Goal: Information Seeking & Learning: Compare options

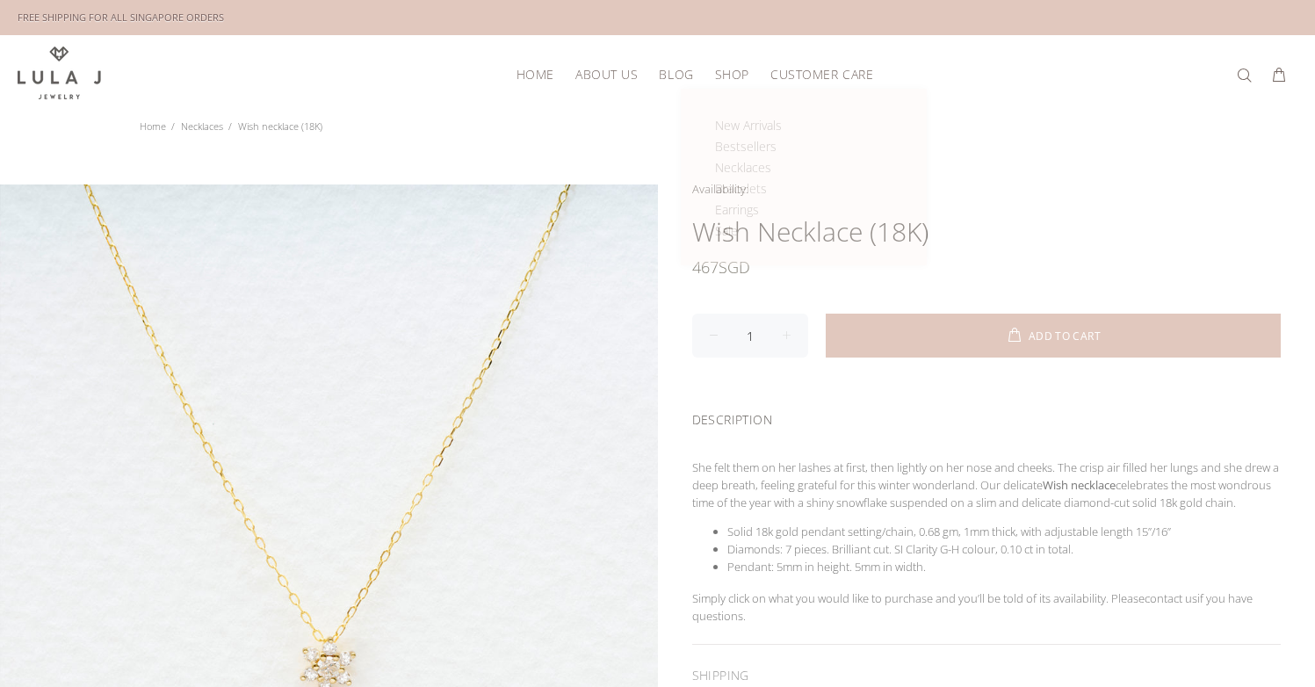
click at [725, 71] on span "SHOP" at bounding box center [732, 74] width 34 height 13
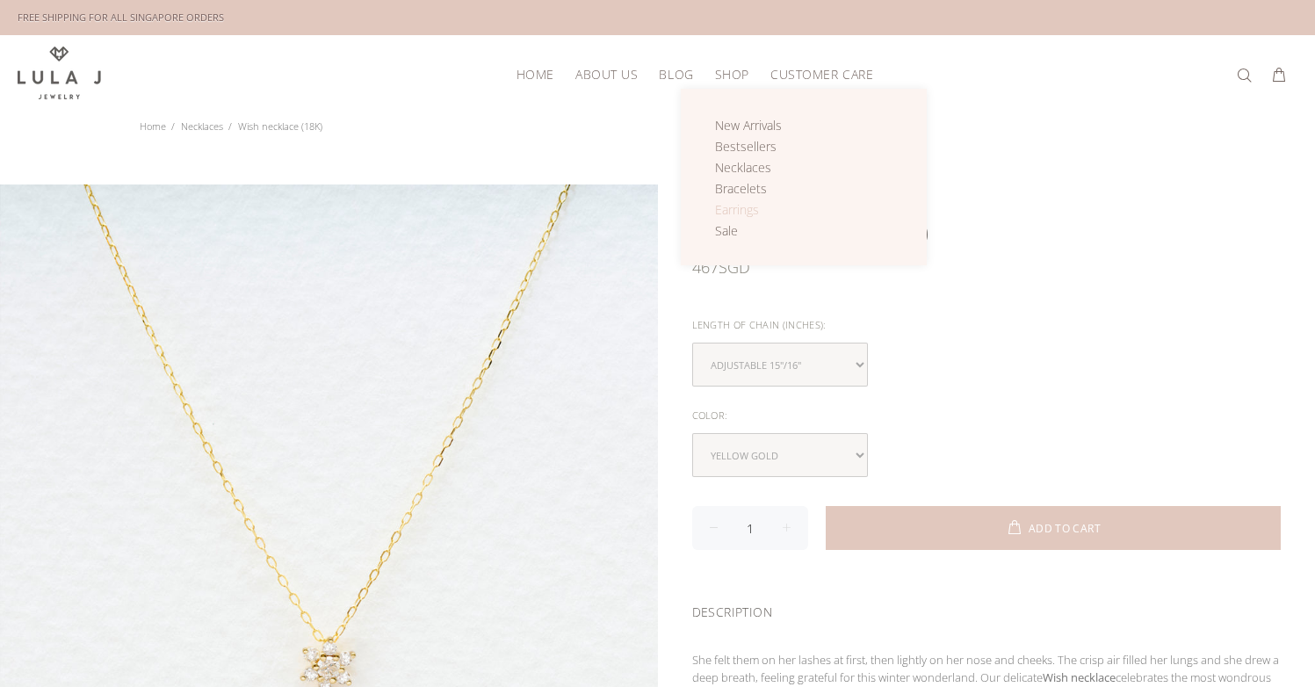
click at [743, 207] on span "Earrings" at bounding box center [737, 209] width 44 height 17
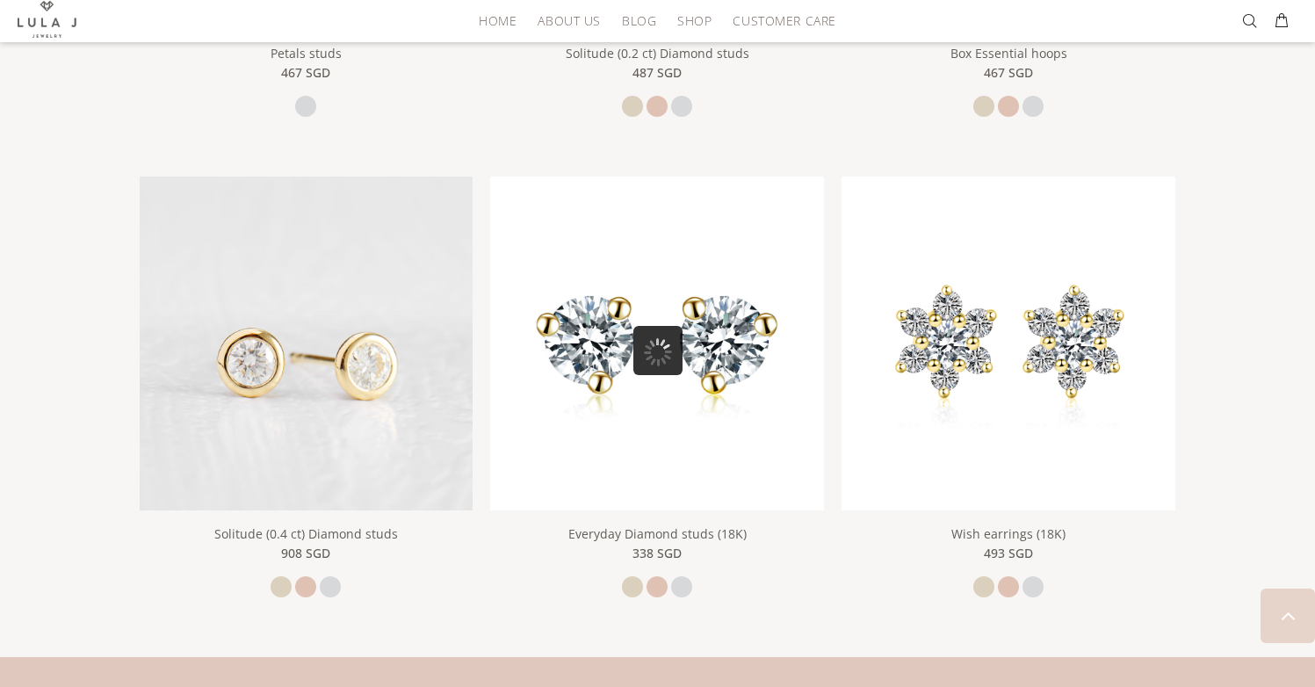
scroll to position [1184, 0]
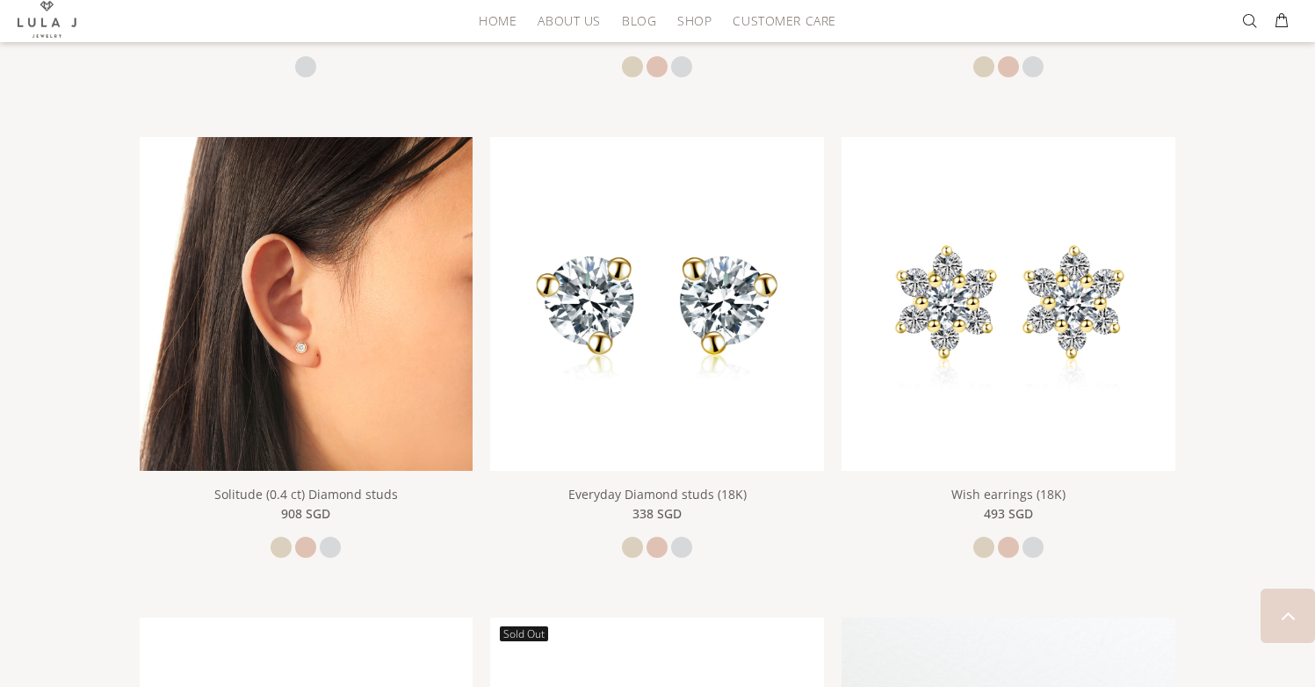
click at [323, 357] on img at bounding box center [307, 304] width 334 height 334
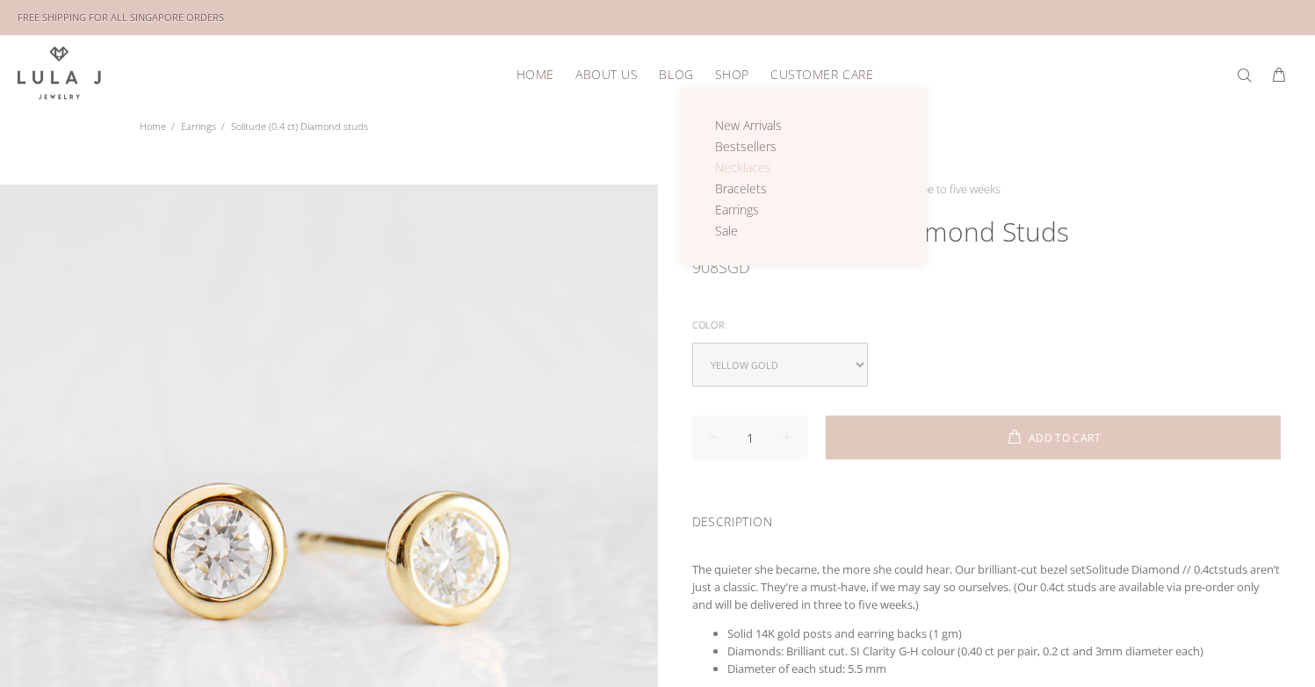
click at [732, 159] on span "Necklaces" at bounding box center [743, 167] width 56 height 17
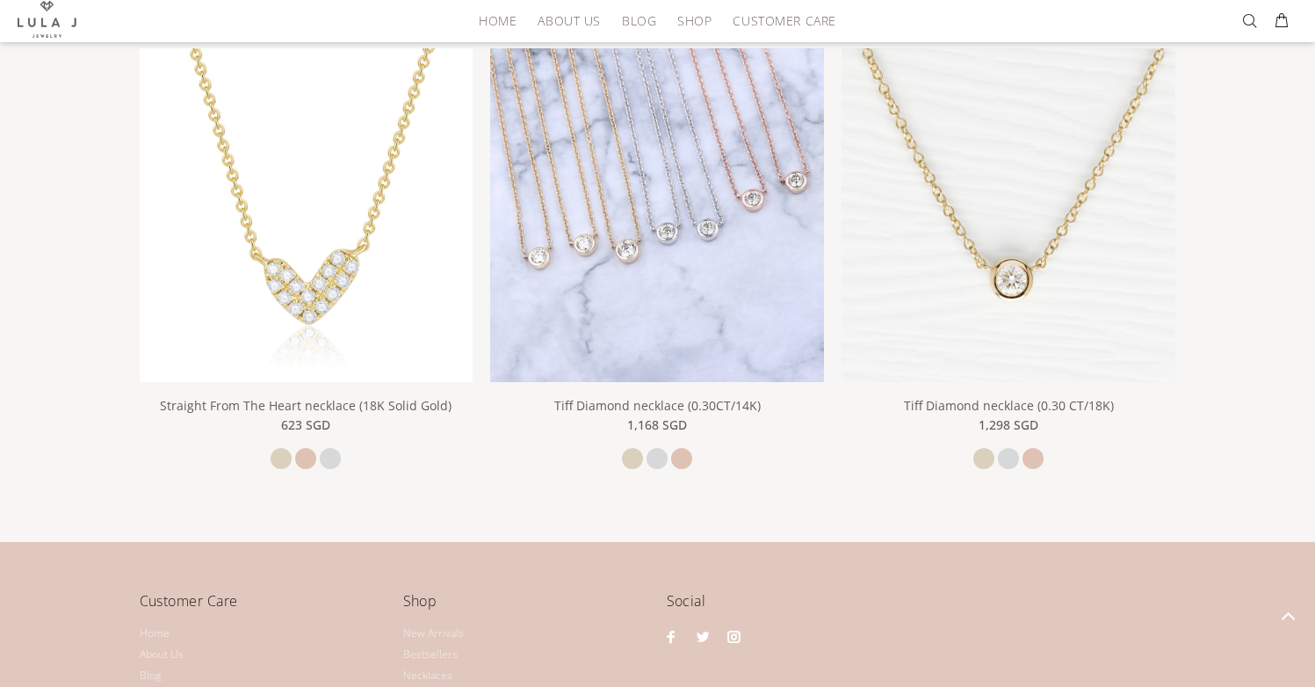
scroll to position [2807, 0]
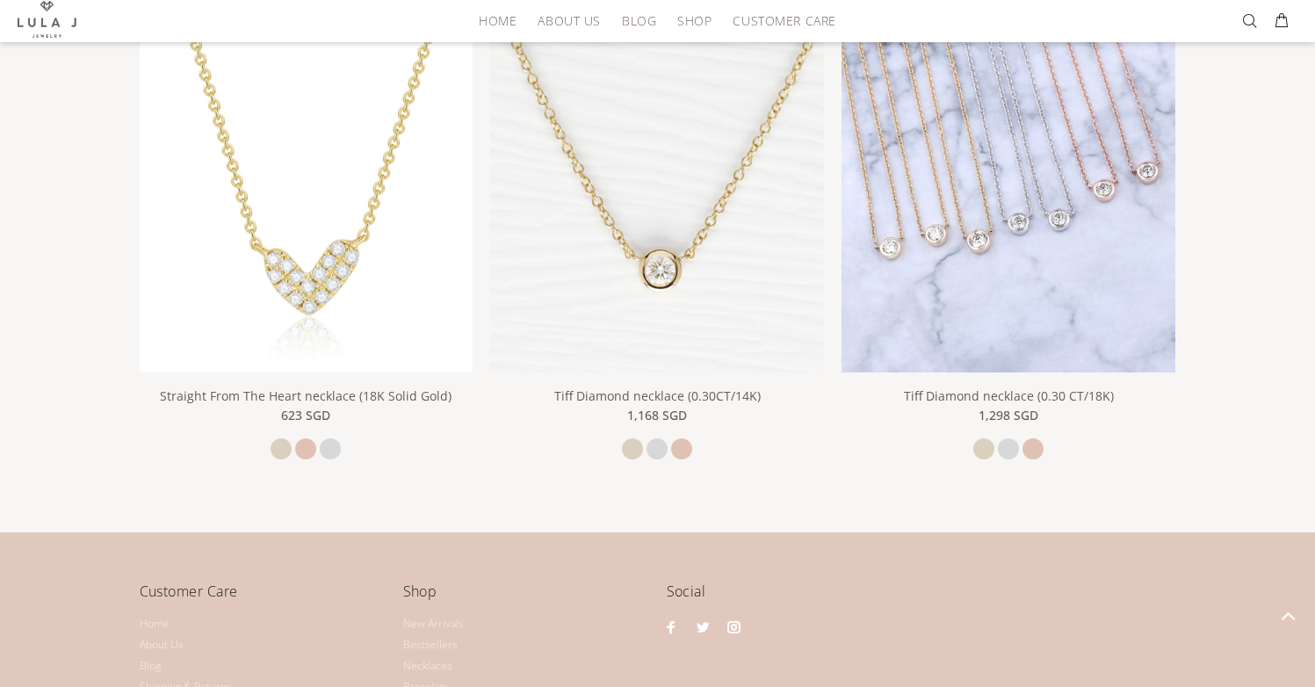
click at [1076, 308] on img at bounding box center [1009, 206] width 334 height 334
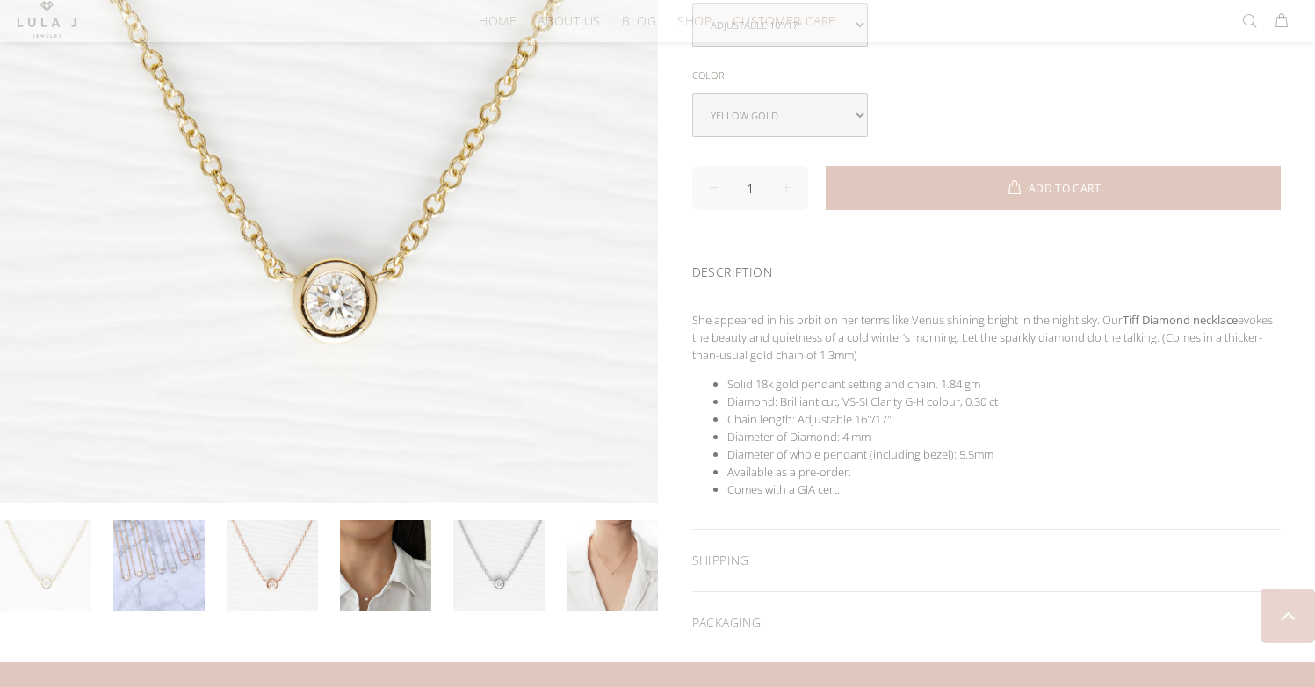
scroll to position [441, 0]
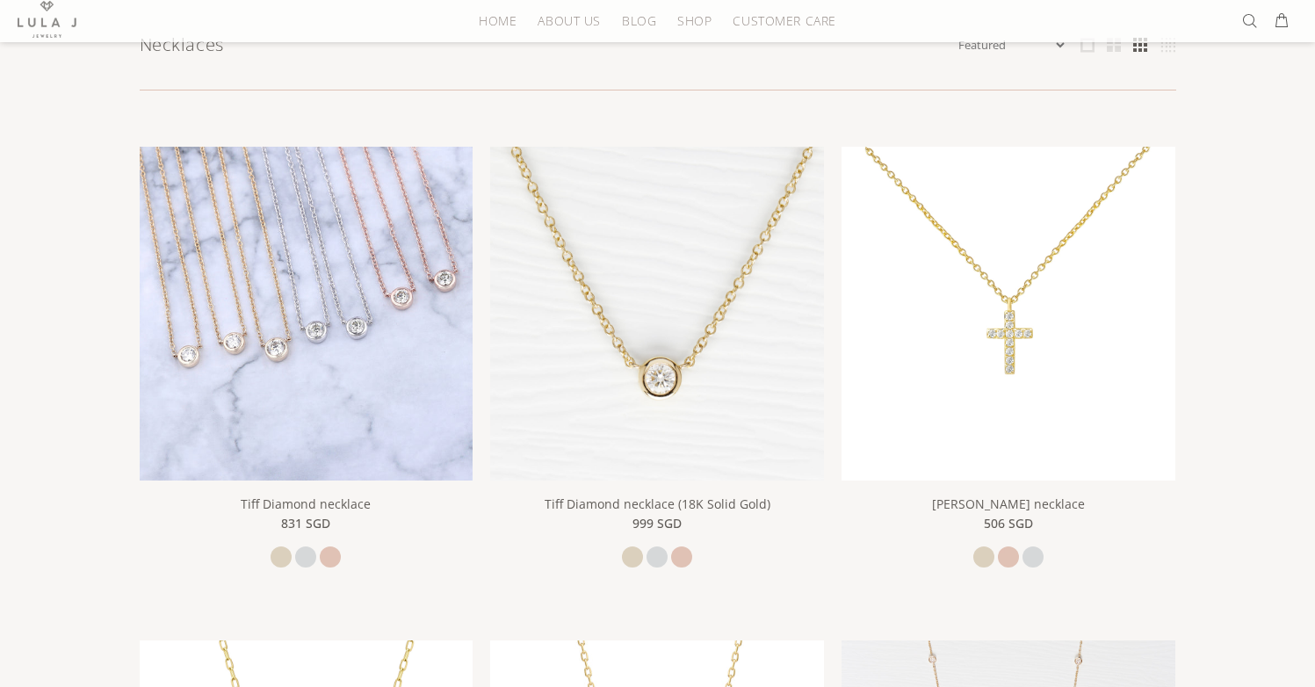
scroll to position [239, 0]
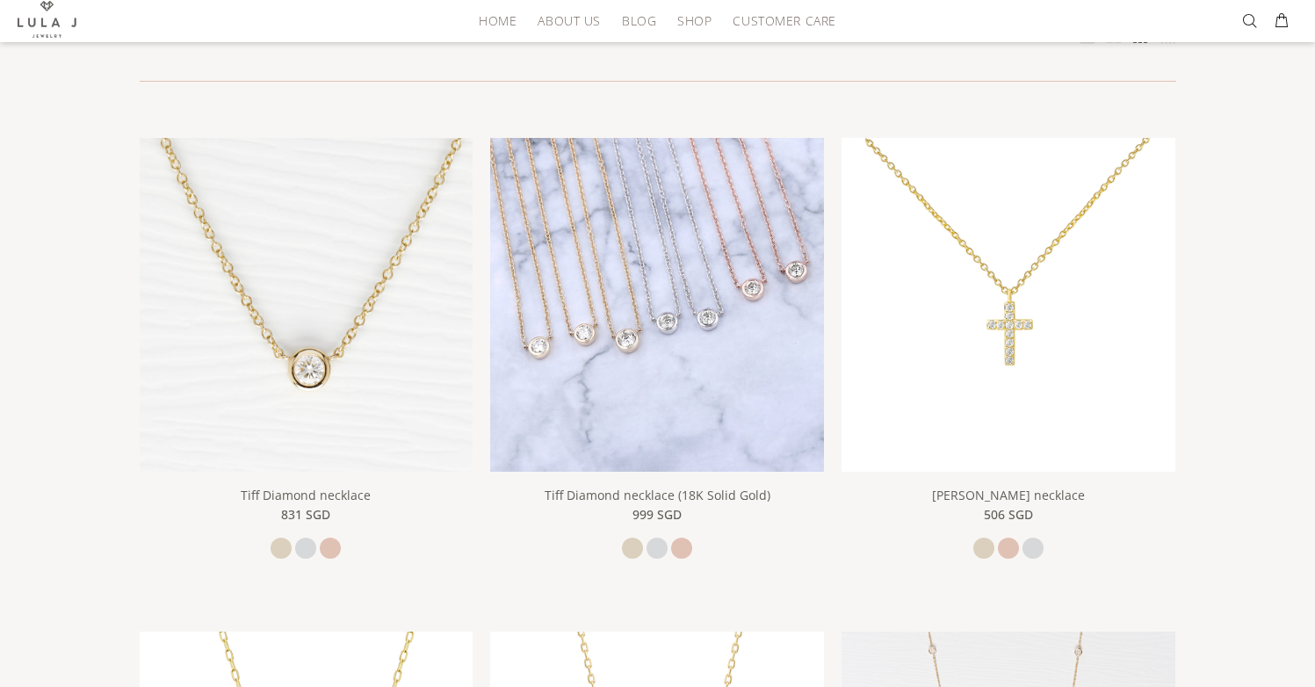
click at [656, 359] on img at bounding box center [657, 305] width 334 height 334
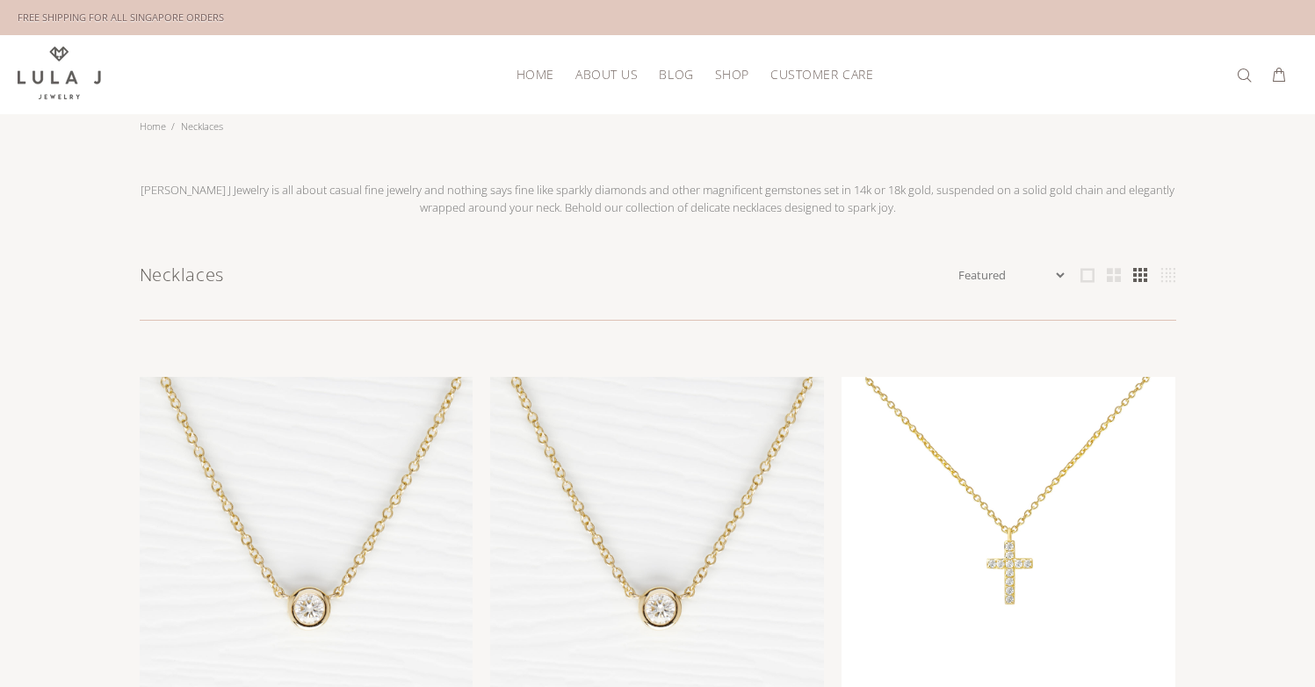
click at [716, 76] on span "SHOP" at bounding box center [732, 74] width 34 height 13
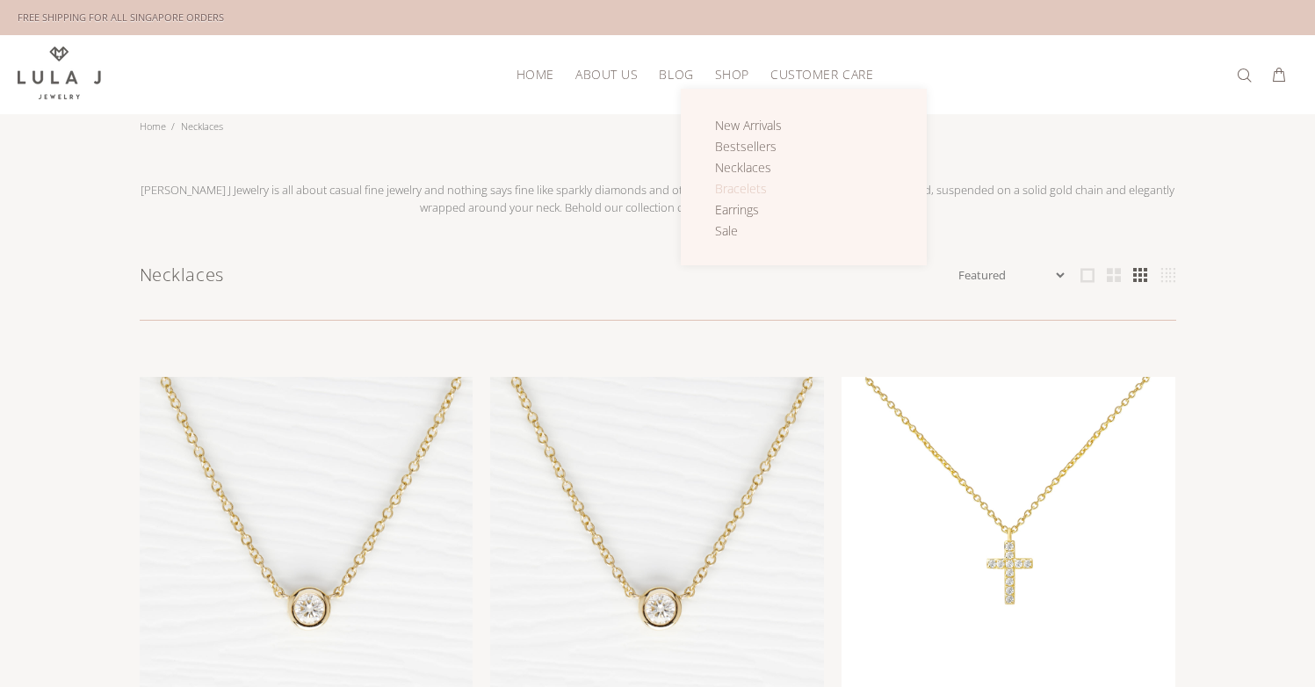
click at [746, 185] on span "Bracelets" at bounding box center [741, 188] width 52 height 17
